Goal: Communication & Community: Share content

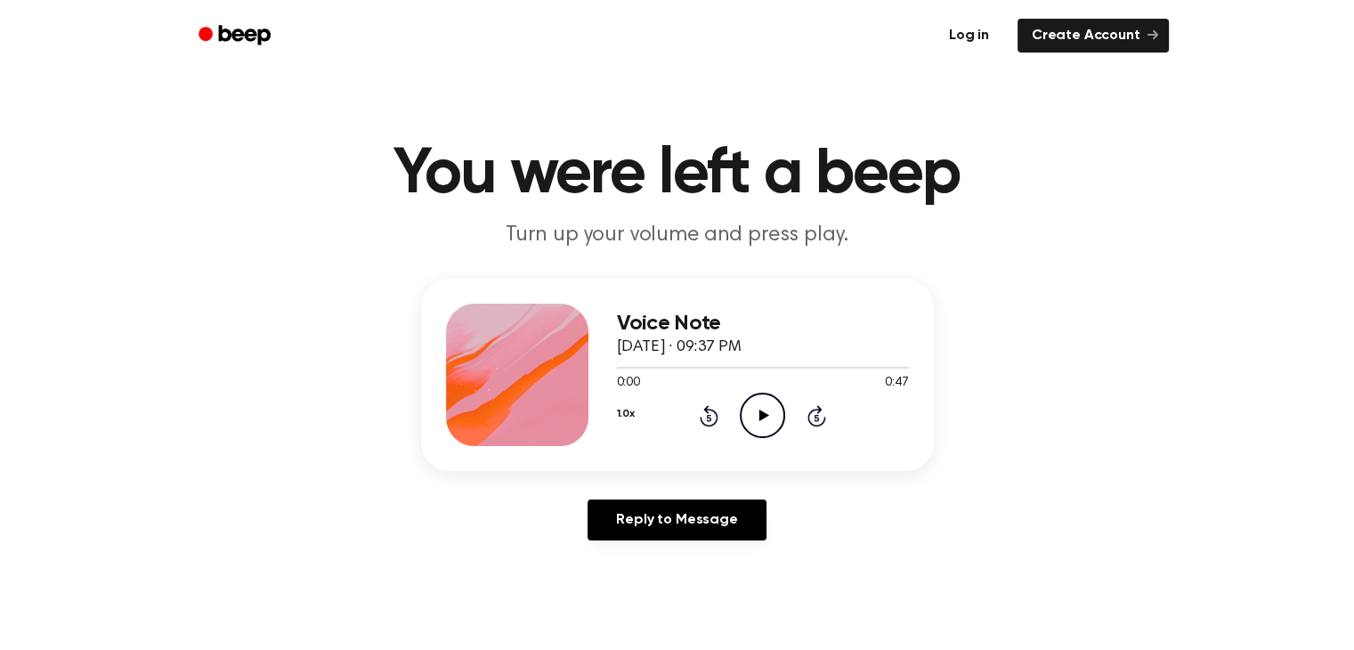
click at [977, 36] on link "Log in" at bounding box center [969, 35] width 76 height 41
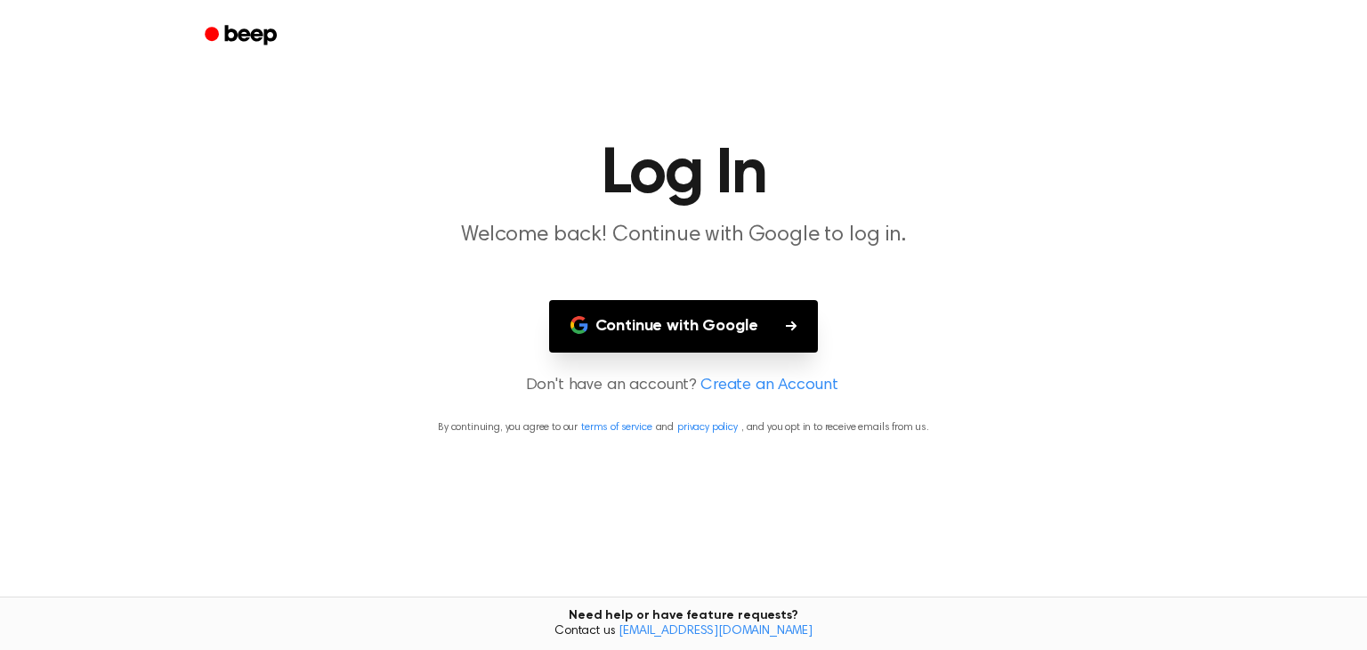
click at [676, 325] on button "Continue with Google" at bounding box center [684, 326] width 270 height 53
click at [687, 321] on button "Continue with Google" at bounding box center [684, 326] width 270 height 53
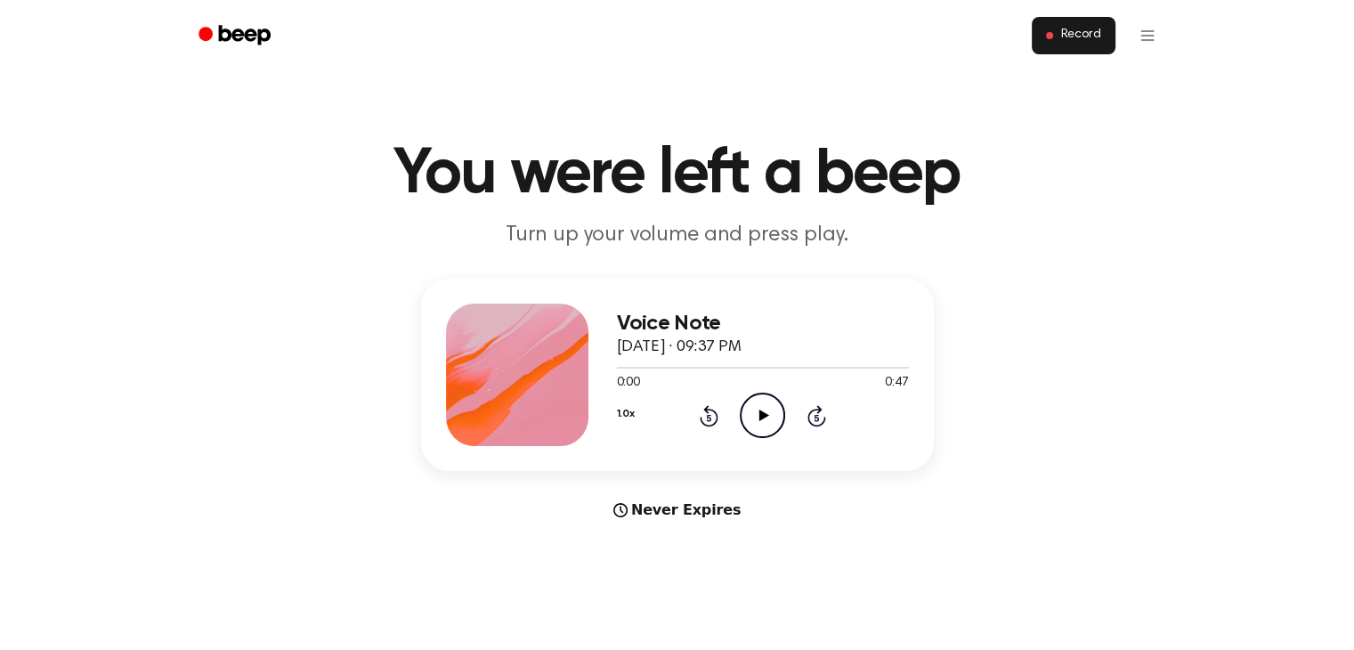
click at [1080, 36] on span "Record" at bounding box center [1080, 36] width 40 height 16
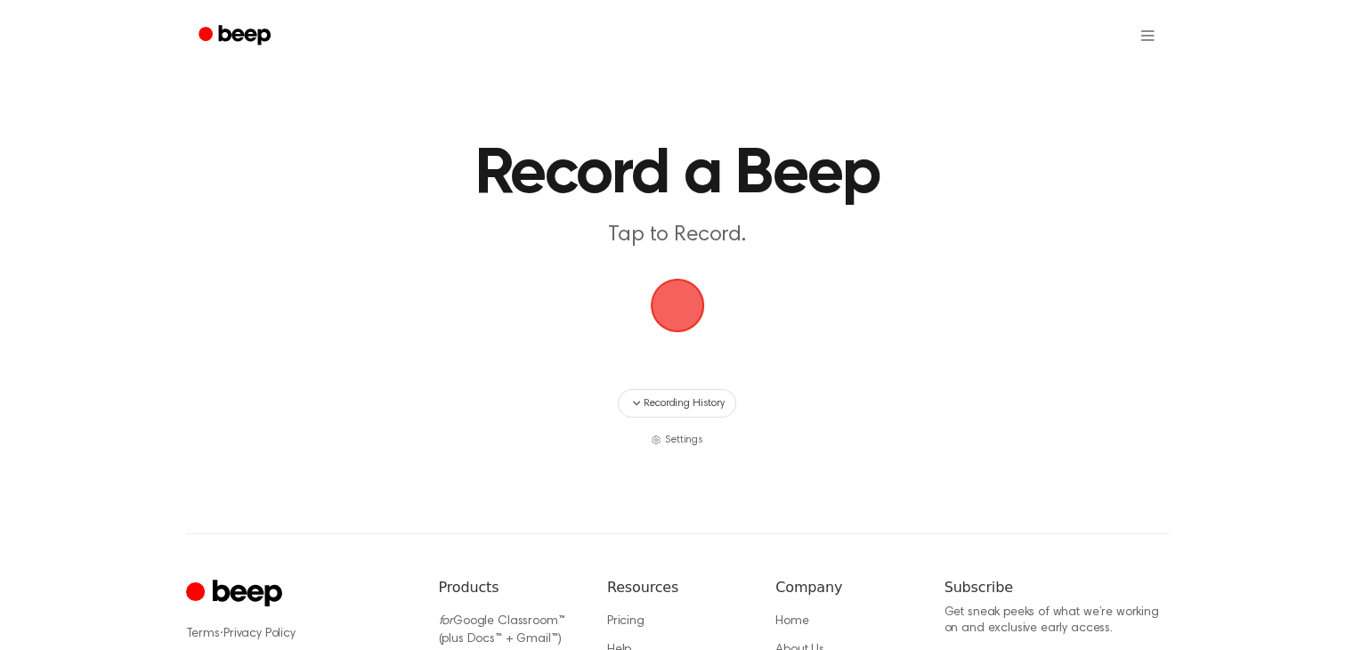
click at [1080, 36] on ul at bounding box center [735, 35] width 868 height 43
click at [683, 313] on span "button" at bounding box center [677, 306] width 58 height 58
click at [675, 298] on span "button" at bounding box center [677, 306] width 54 height 54
click at [675, 298] on span "button" at bounding box center [677, 305] width 69 height 69
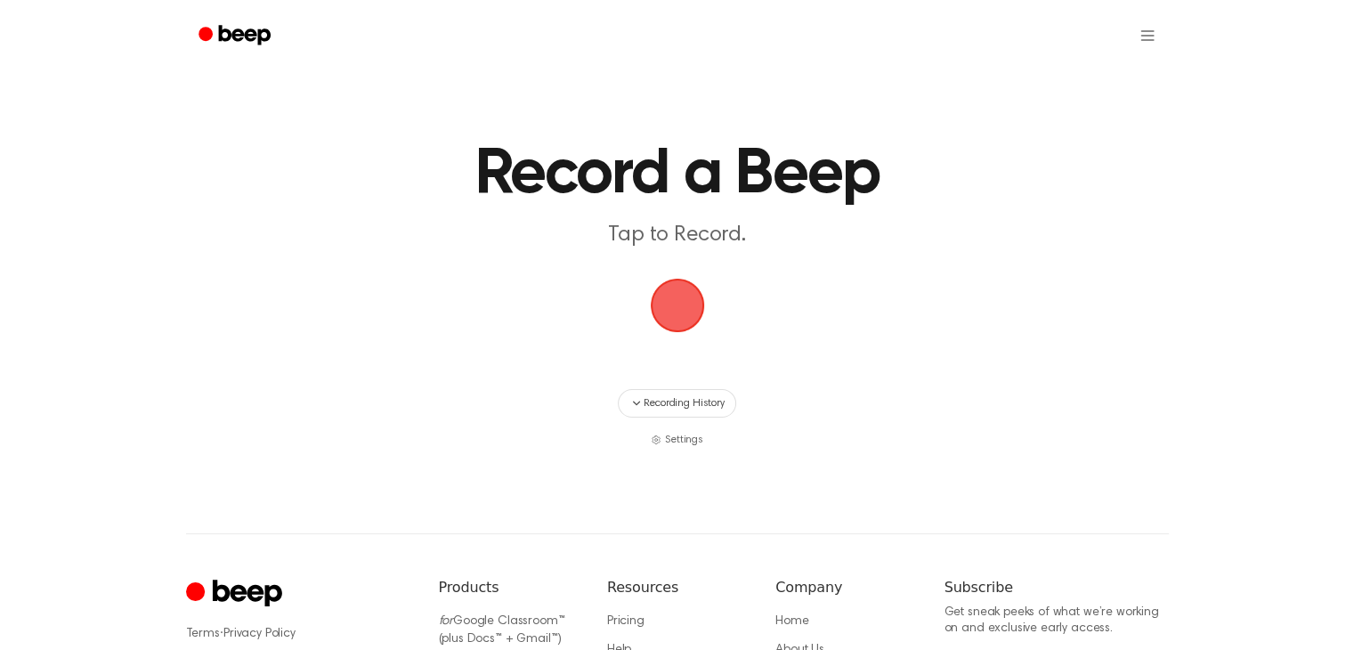
click at [675, 298] on span "button" at bounding box center [677, 306] width 58 height 58
click at [675, 298] on span "button" at bounding box center [677, 305] width 73 height 73
click at [675, 290] on span "button" at bounding box center [676, 305] width 61 height 61
click at [675, 290] on span "button" at bounding box center [676, 305] width 83 height 83
